Goal: Information Seeking & Learning: Learn about a topic

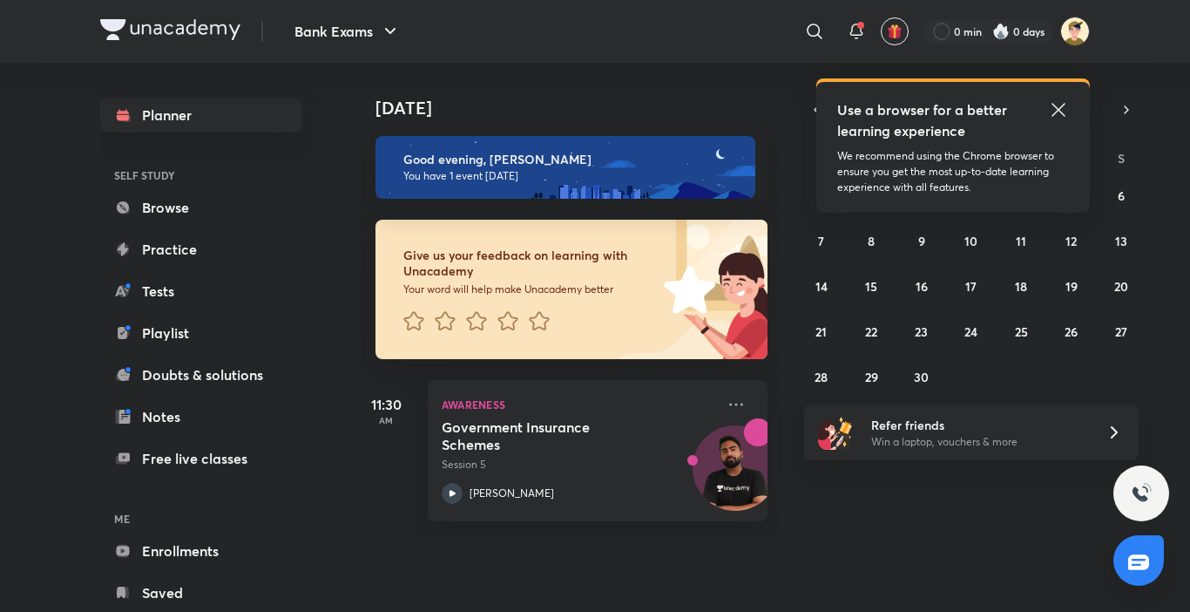
click at [1065, 109] on icon at bounding box center [1058, 109] width 21 height 21
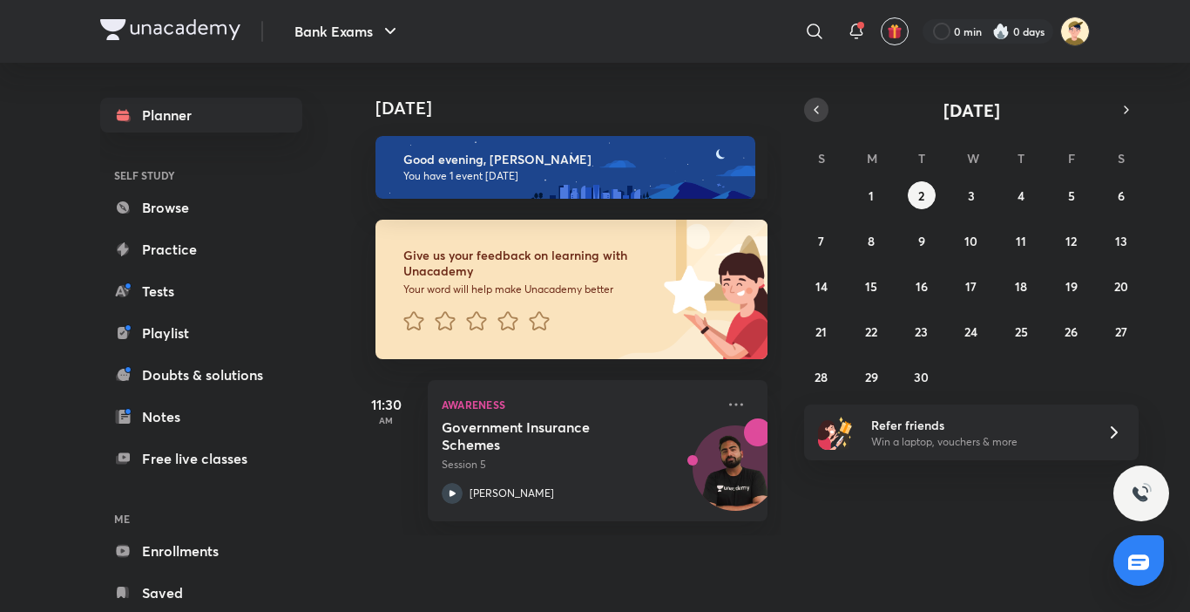
click at [816, 113] on icon "button" at bounding box center [816, 110] width 14 height 16
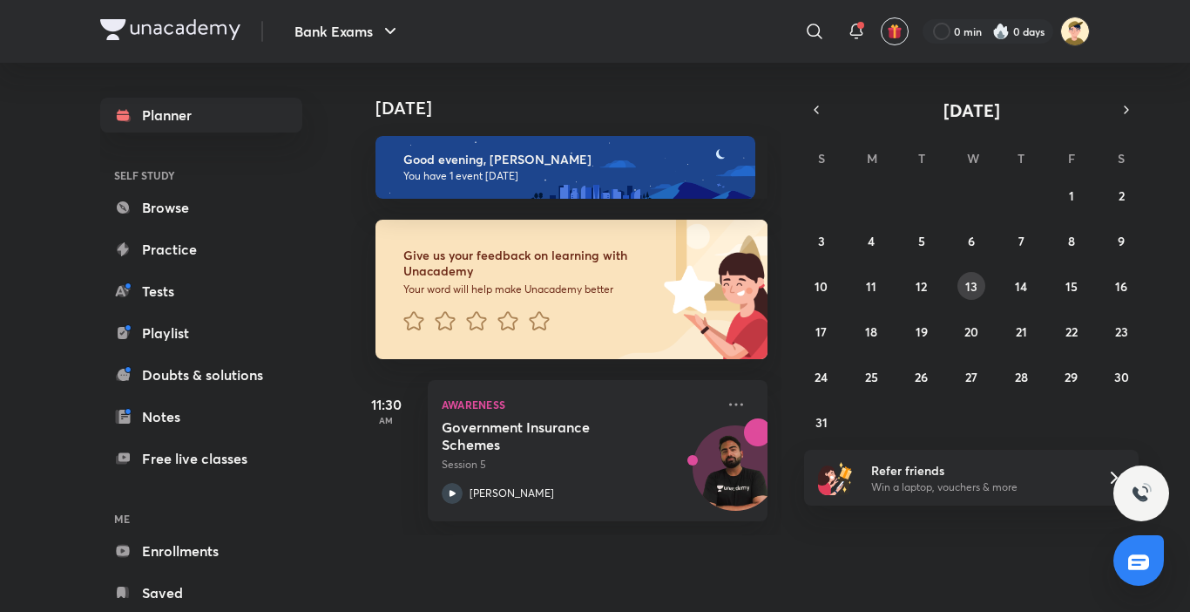
click at [965, 288] on abbr "13" at bounding box center [971, 286] width 12 height 17
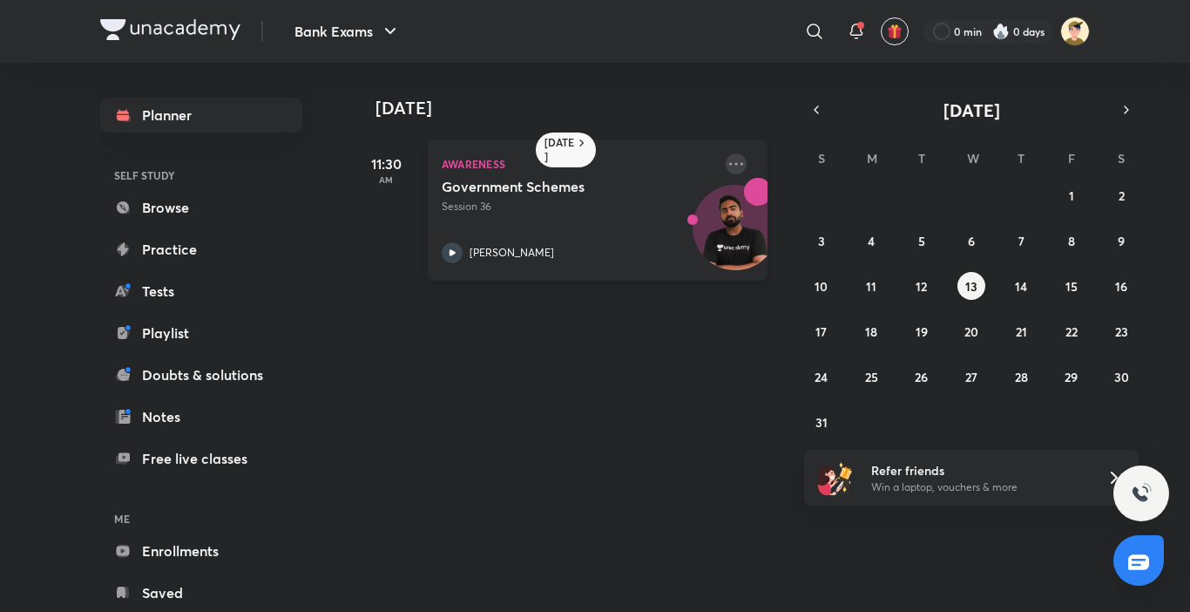
click at [727, 165] on icon at bounding box center [736, 163] width 21 height 21
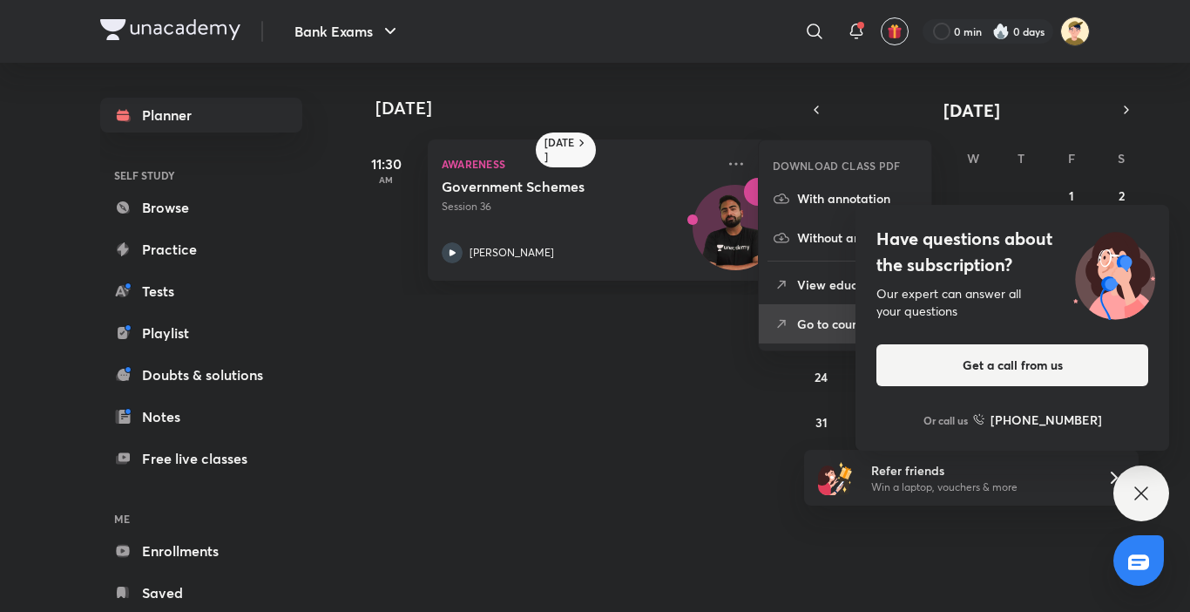
click at [803, 319] on p "Go to course page" at bounding box center [857, 324] width 120 height 18
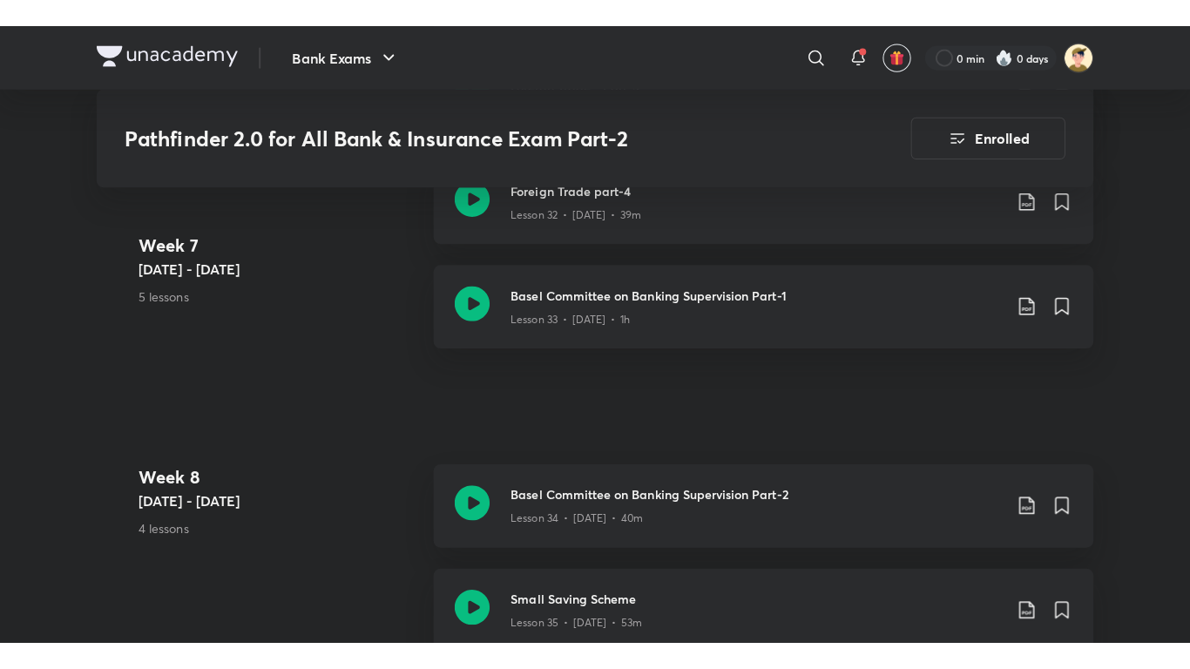
scroll to position [4792, 0]
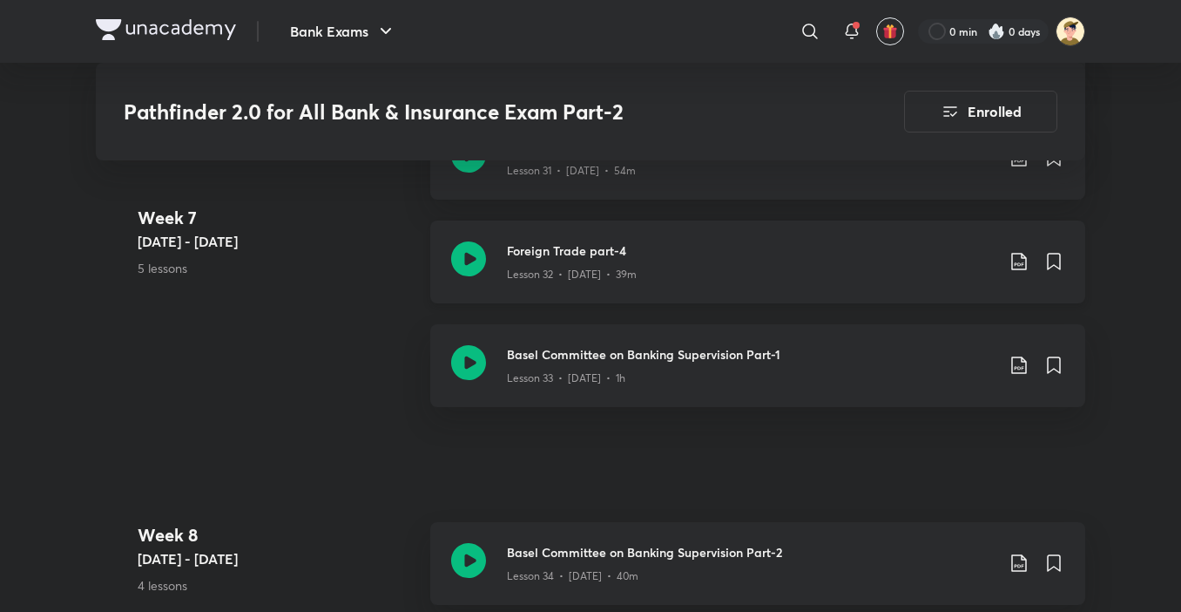
click at [469, 250] on icon at bounding box center [468, 258] width 35 height 35
